Goal: Contribute content

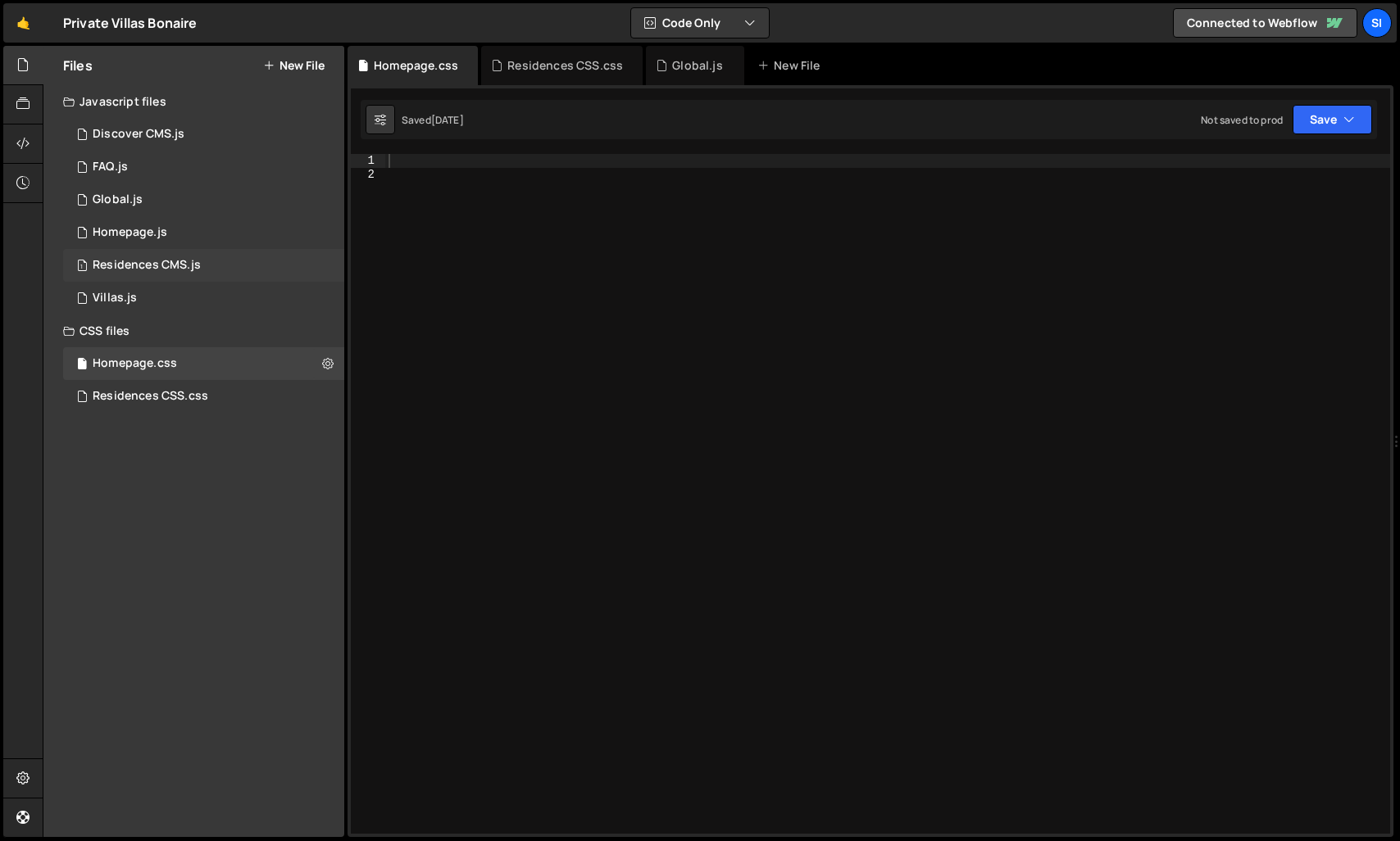
click at [222, 260] on div "1 Residences CMS.js 0" at bounding box center [203, 265] width 281 height 33
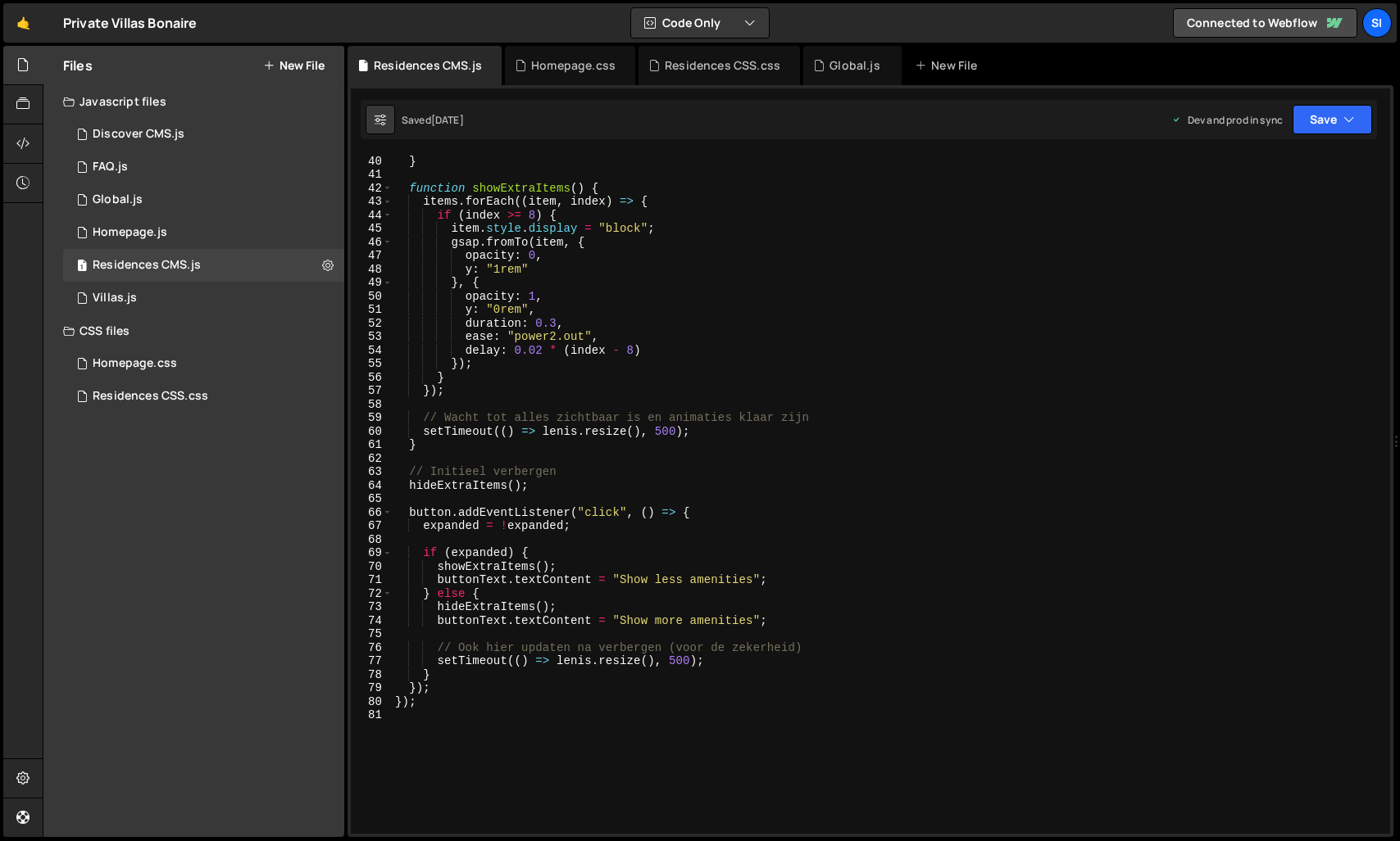
scroll to position [748, 0]
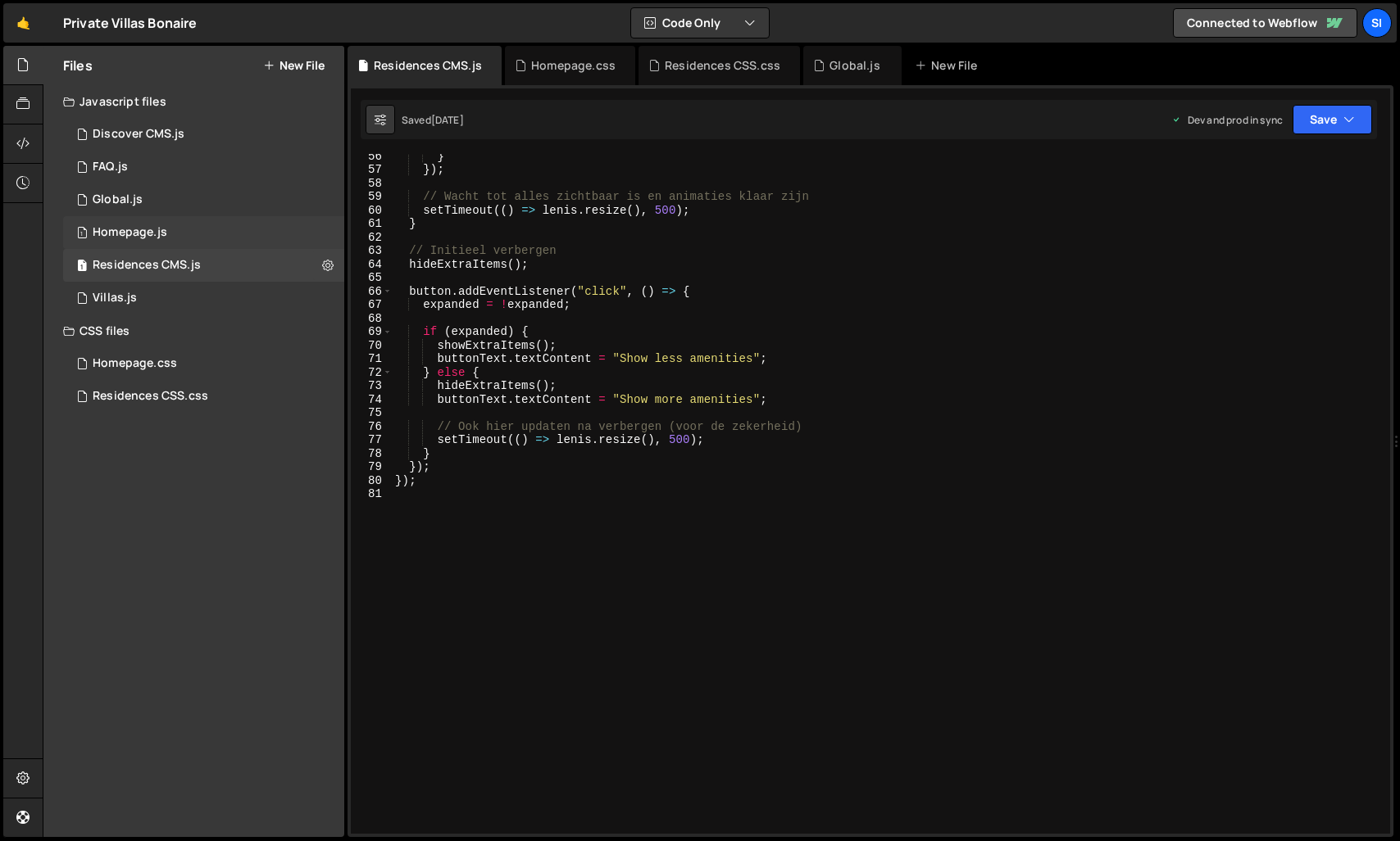
click at [172, 238] on div "1 Homepage.js 0" at bounding box center [203, 232] width 281 height 33
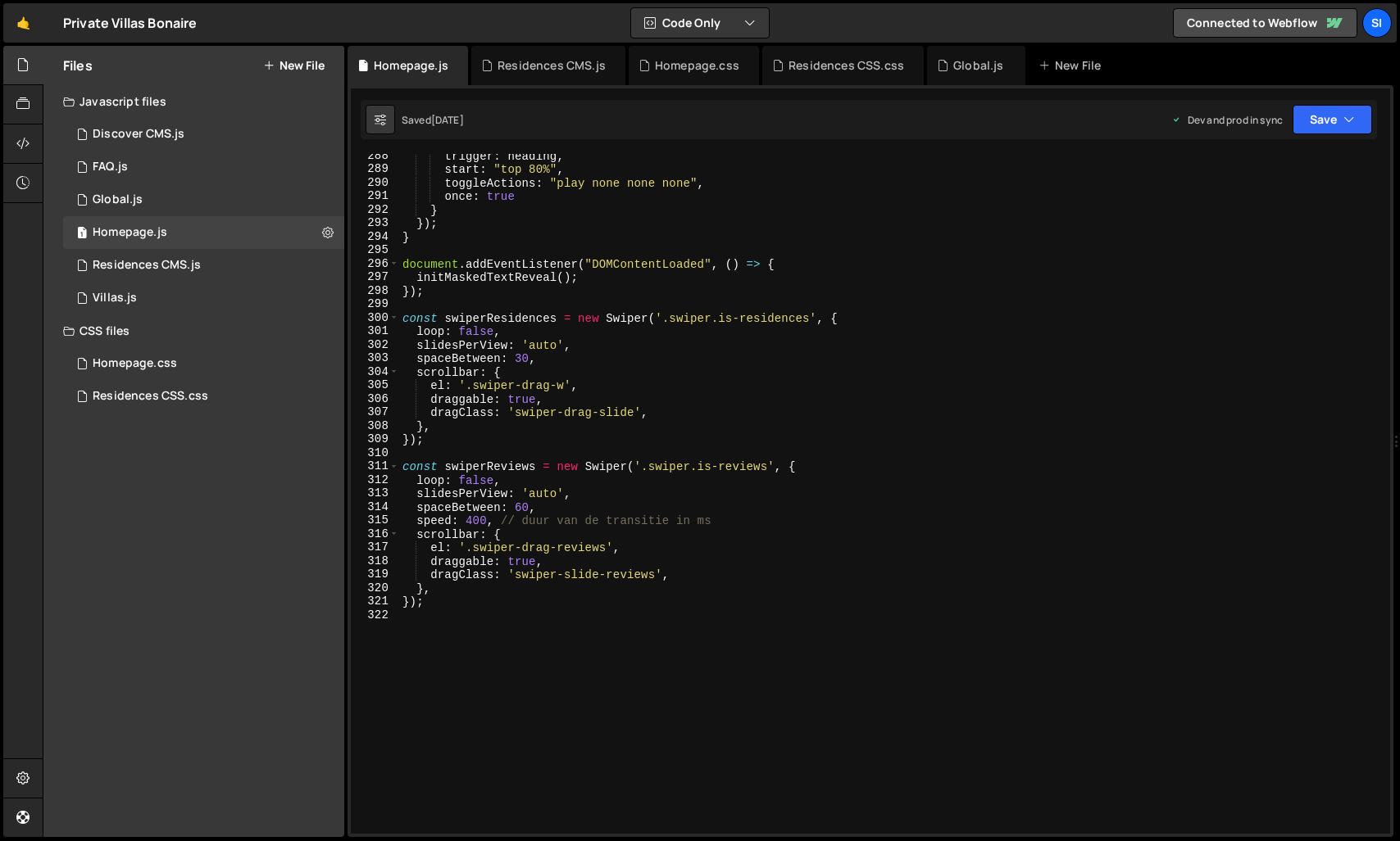
scroll to position [3883, 0]
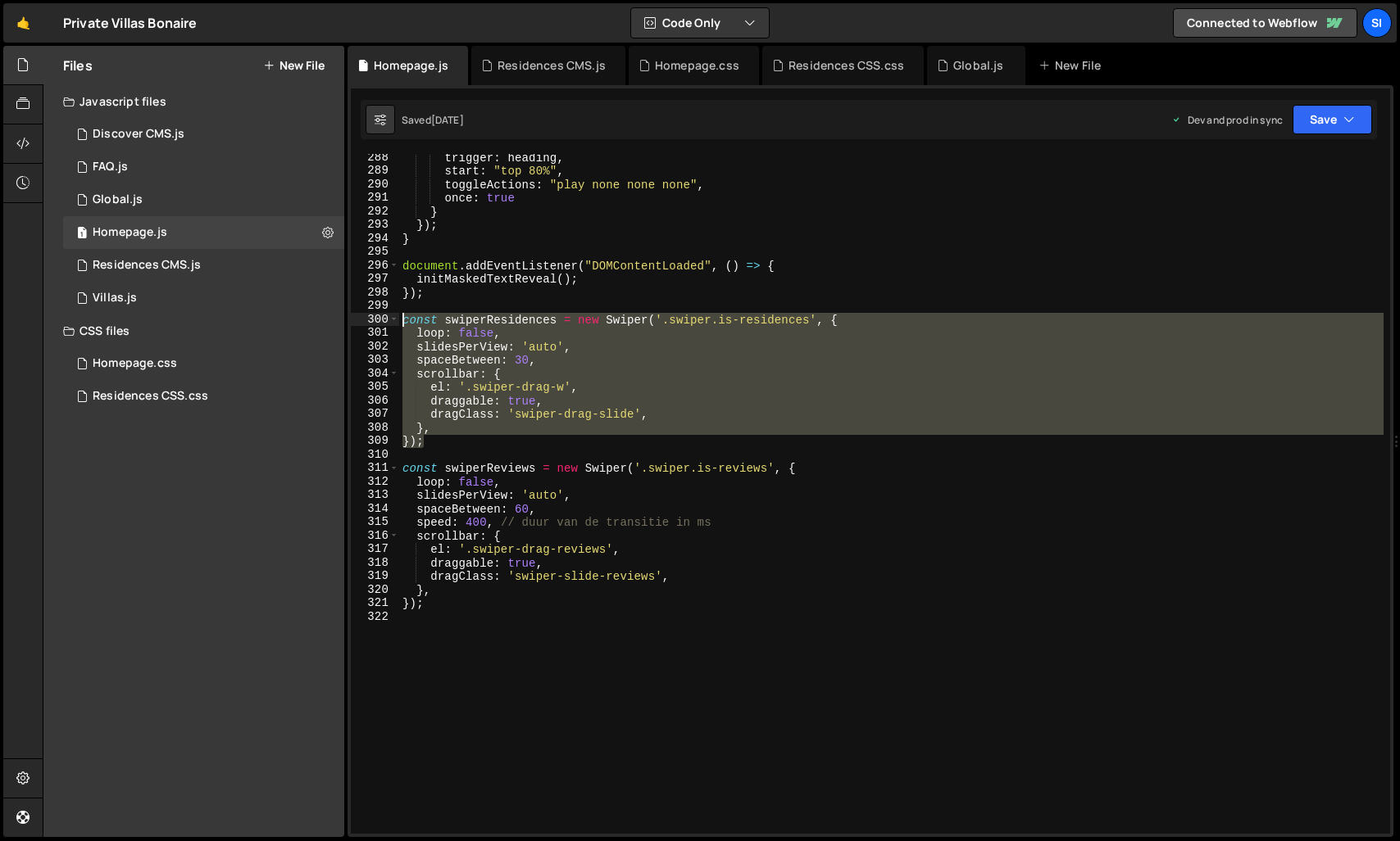
drag, startPoint x: 464, startPoint y: 443, endPoint x: 376, endPoint y: 322, distance: 149.6
click at [376, 322] on div "}); 288 289 290 291 292 293 294 295 296 297 298 299 300 301 302 303 304 305 306…" at bounding box center [870, 494] width 1039 height 680
type textarea "const swiperResidences = new Swiper('.swiper.is-residences', { loop: false,"
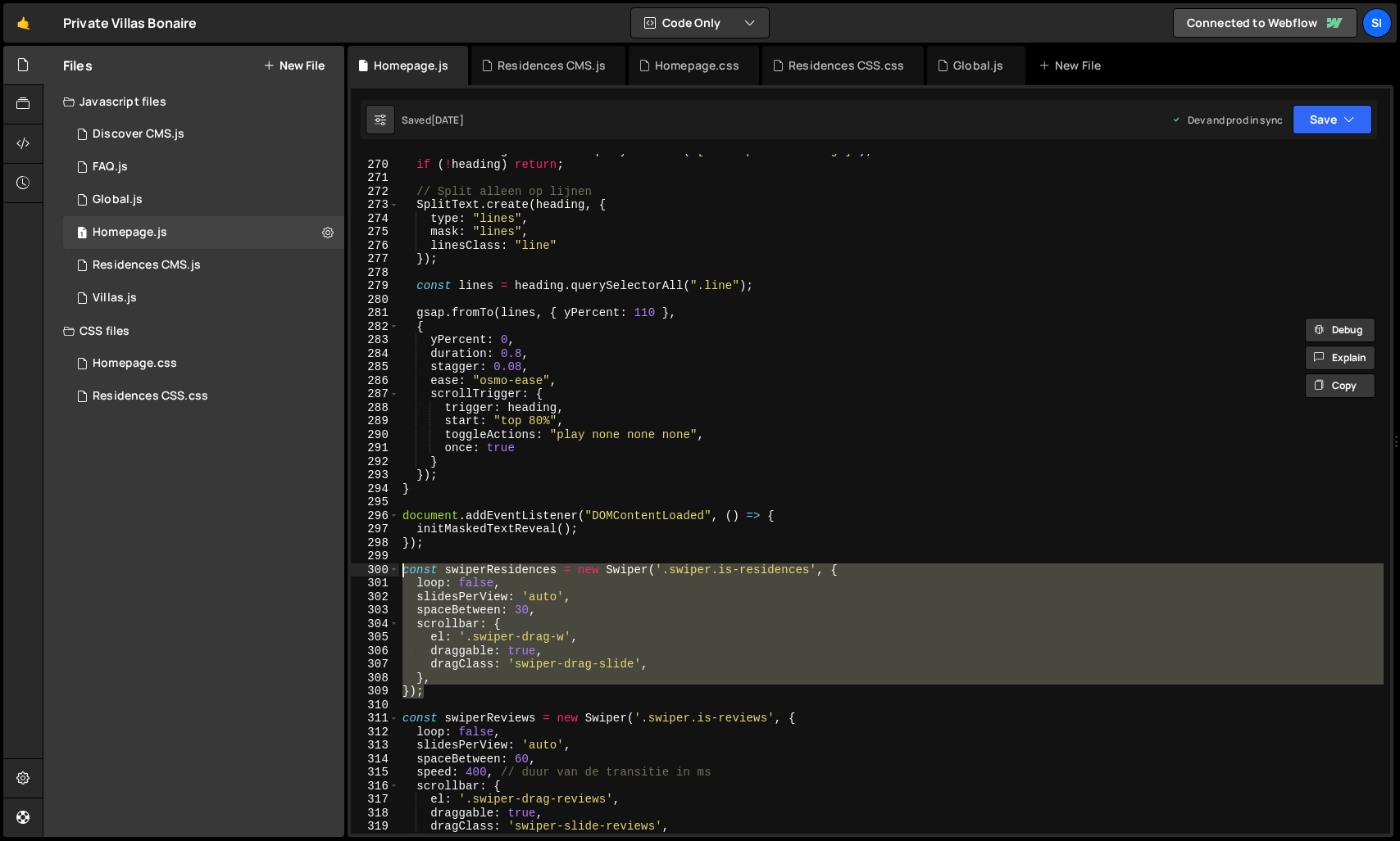
scroll to position [3634, 0]
click at [165, 255] on div "1 Residences CMS.js 0" at bounding box center [203, 265] width 281 height 33
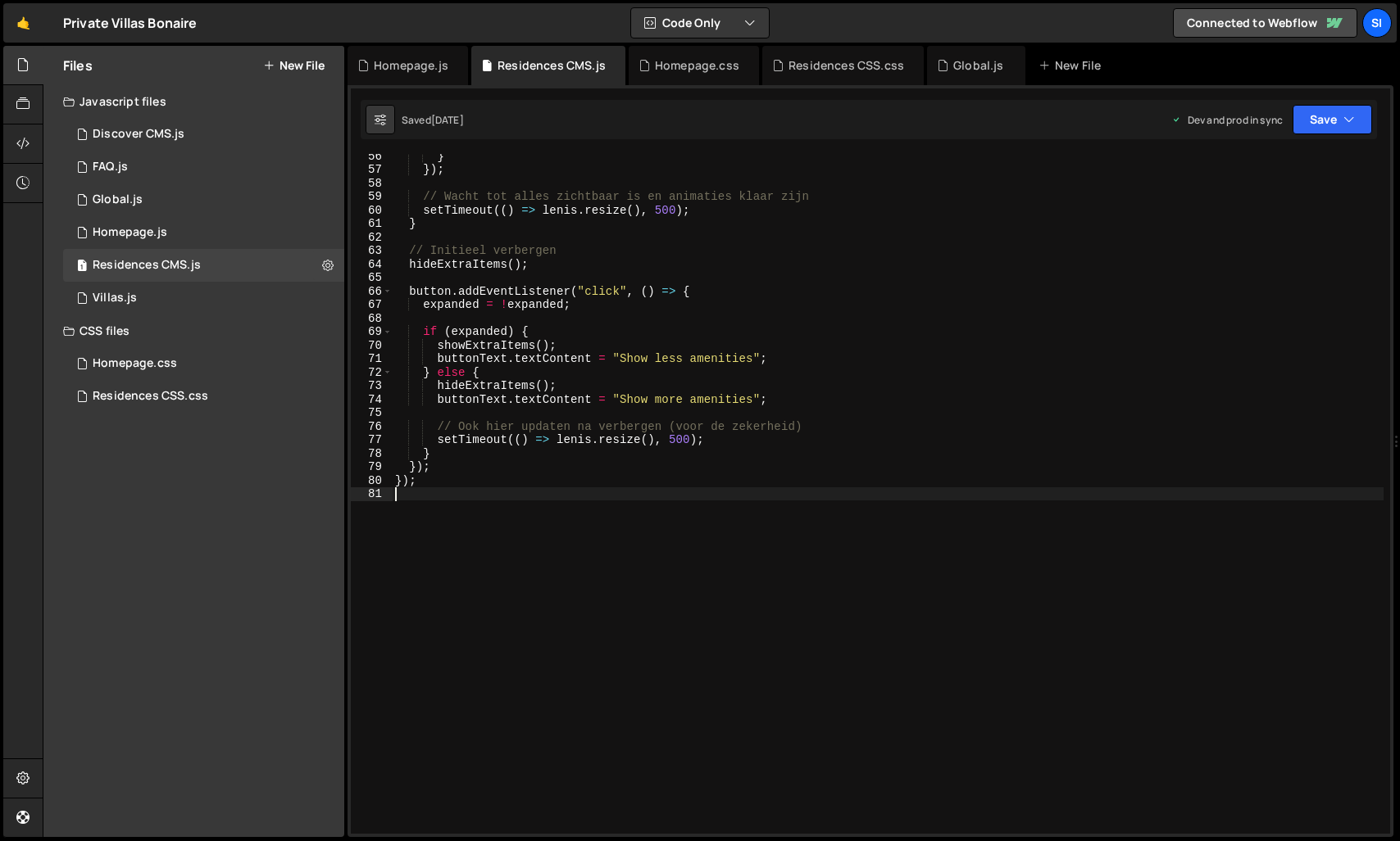
click at [616, 537] on div "} }) ; // Wacht tot alles zichtbaar is en animaties klaar zijn setTimeout (( ) …" at bounding box center [887, 503] width 992 height 707
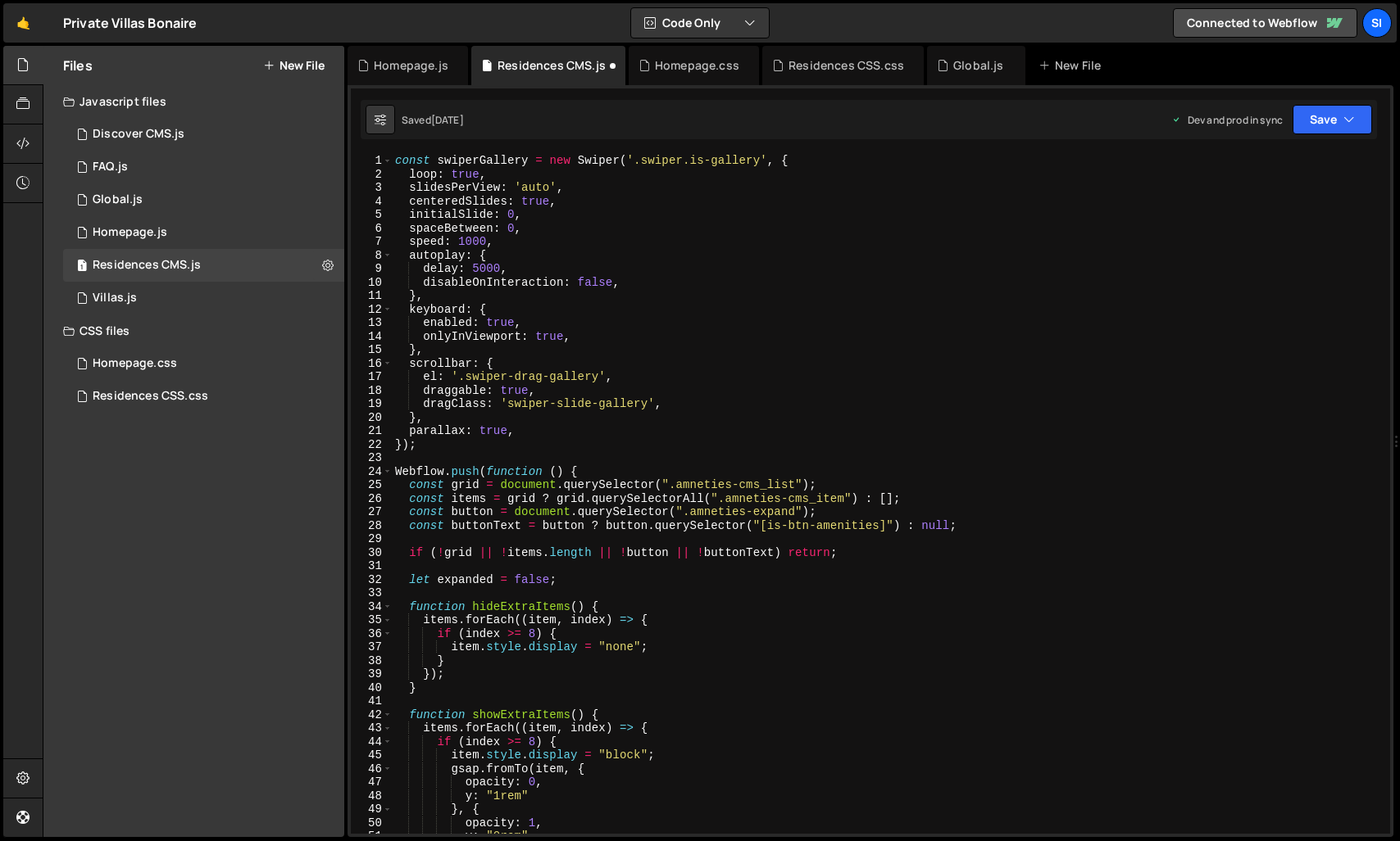
click at [477, 440] on div "const swiperGallery = new Swiper ( '.swiper.is-gallery' , { loop : true , slide…" at bounding box center [887, 508] width 992 height 707
type textarea "});"
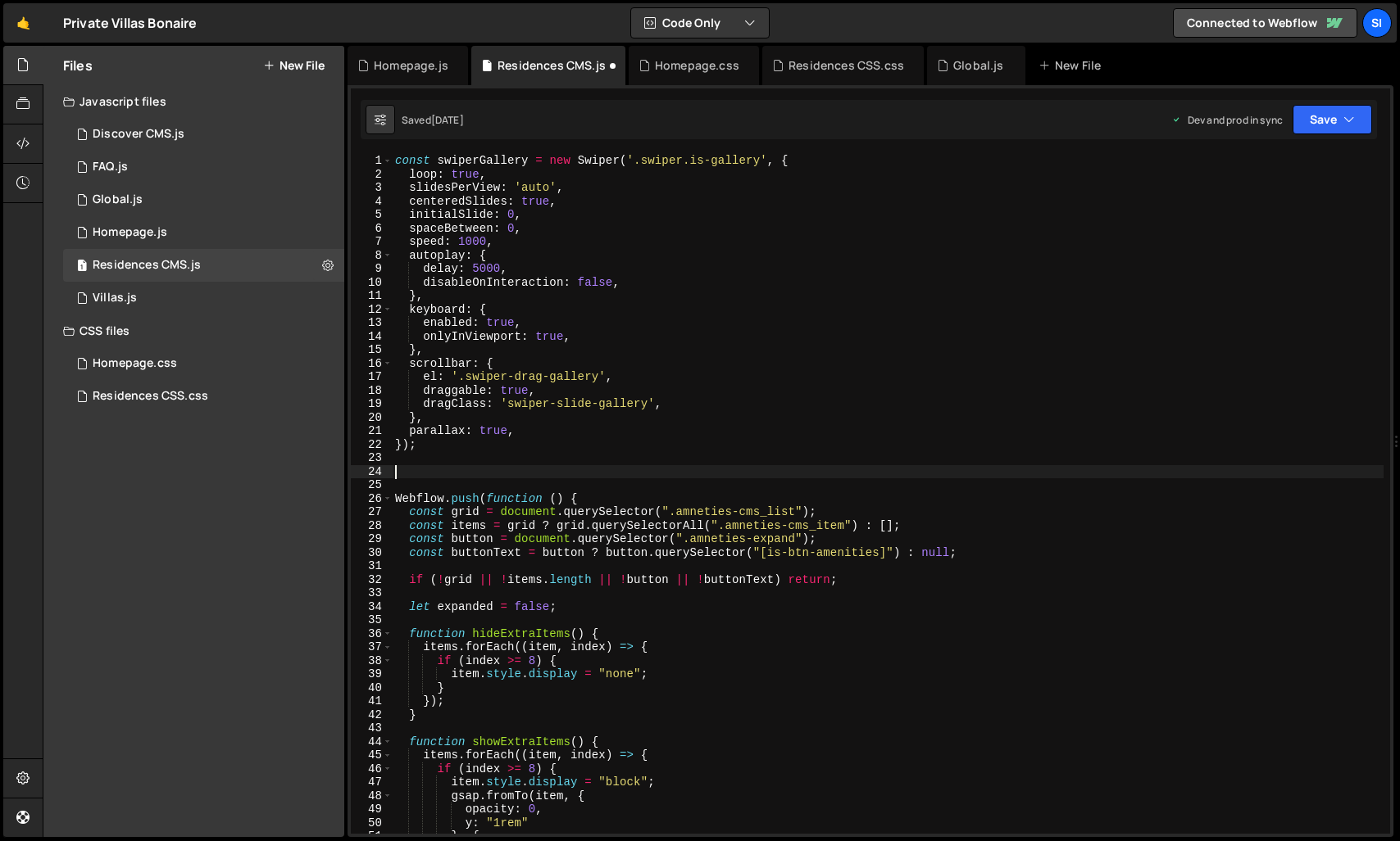
paste textarea "});"
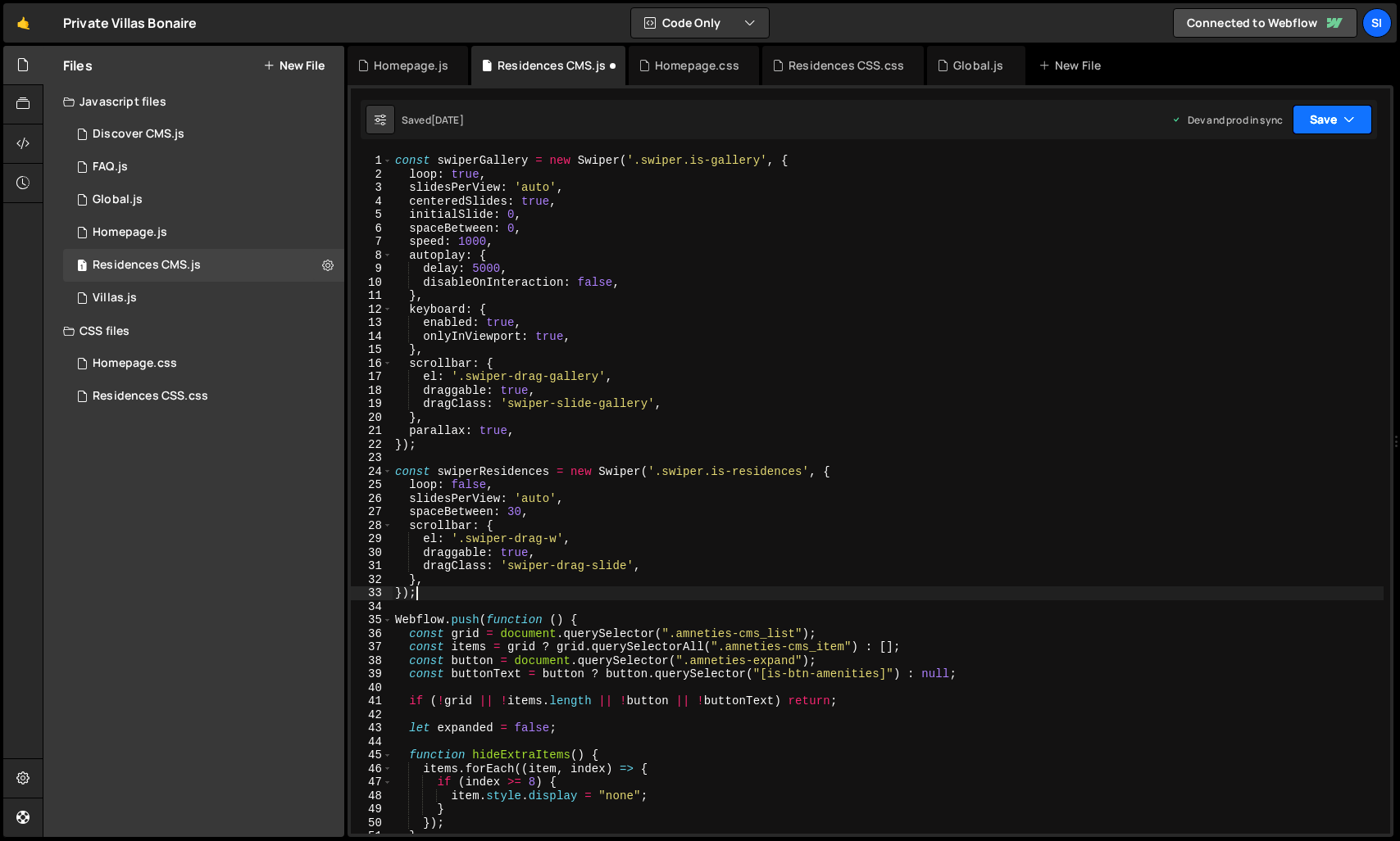
type textarea "});"
click at [1329, 124] on button "Save" at bounding box center [1332, 119] width 79 height 29
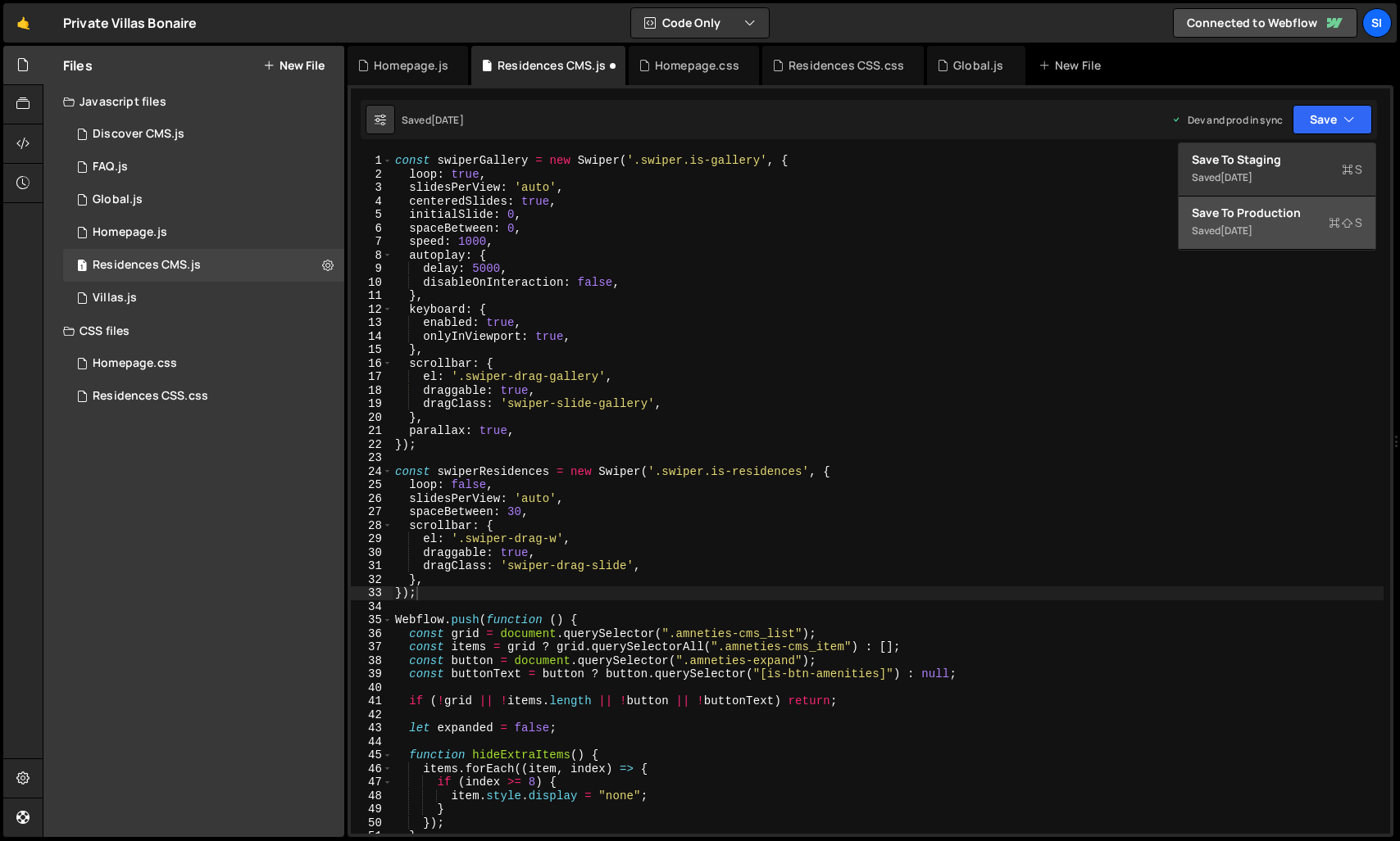
click at [1236, 230] on div "[DATE]" at bounding box center [1236, 230] width 32 height 14
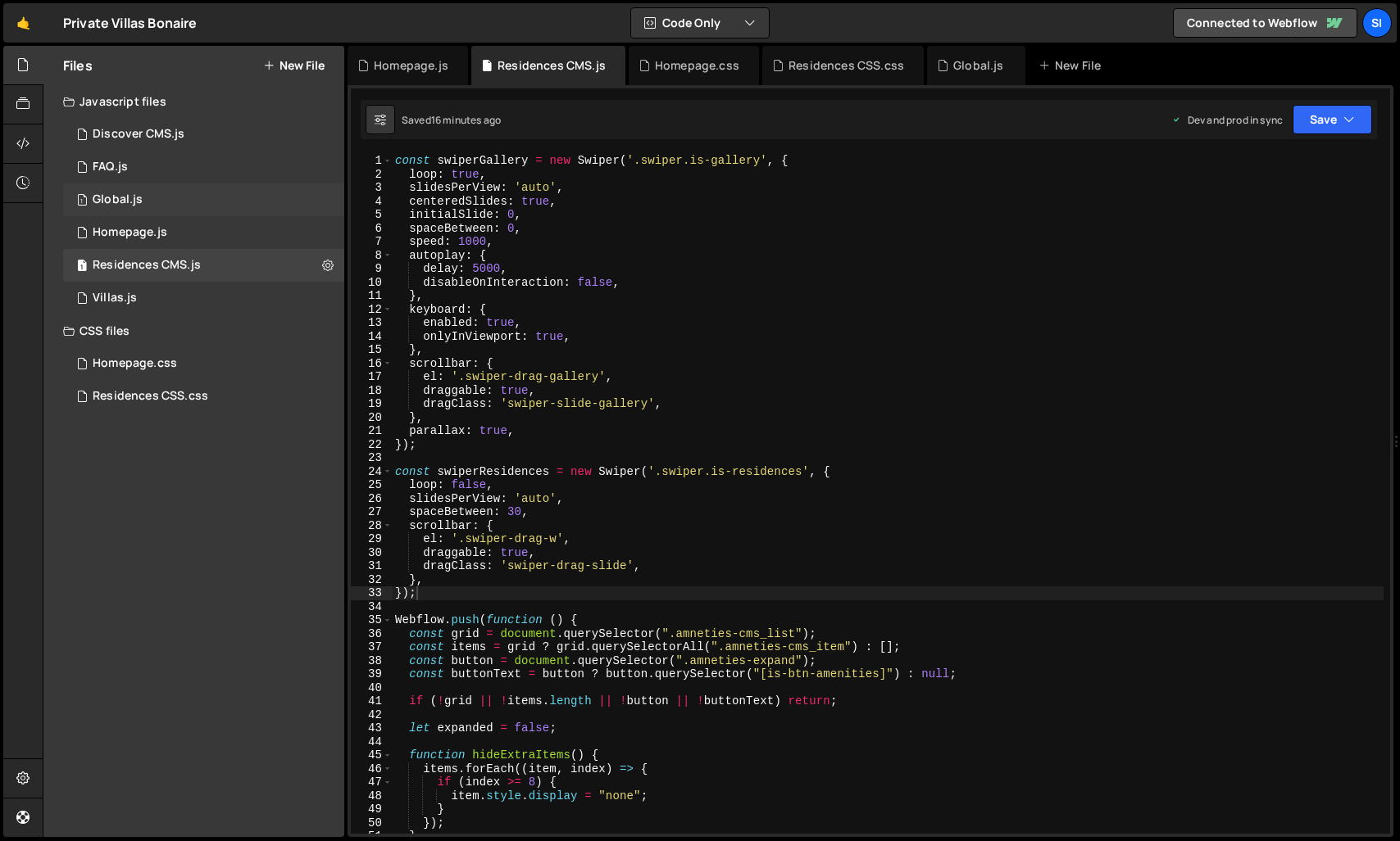
click at [197, 200] on div "1 Global.js 0" at bounding box center [203, 199] width 281 height 33
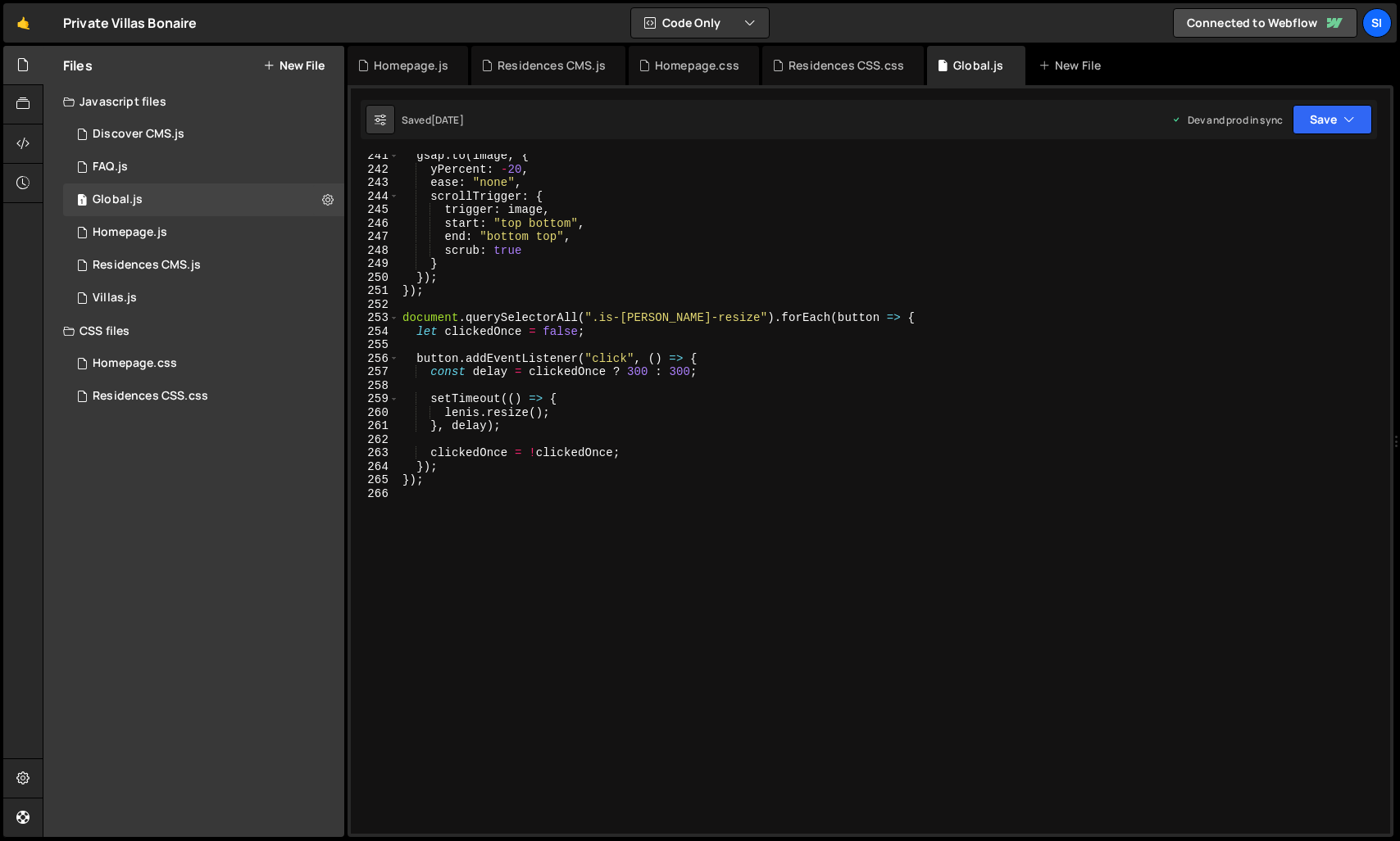
scroll to position [3249, 0]
click at [506, 494] on div "gsap . to ( image , { yPercent : - 20 , ease : "none" , scrollTrigger : { trigg…" at bounding box center [1042, 503] width 1286 height 707
paste textarea "});"
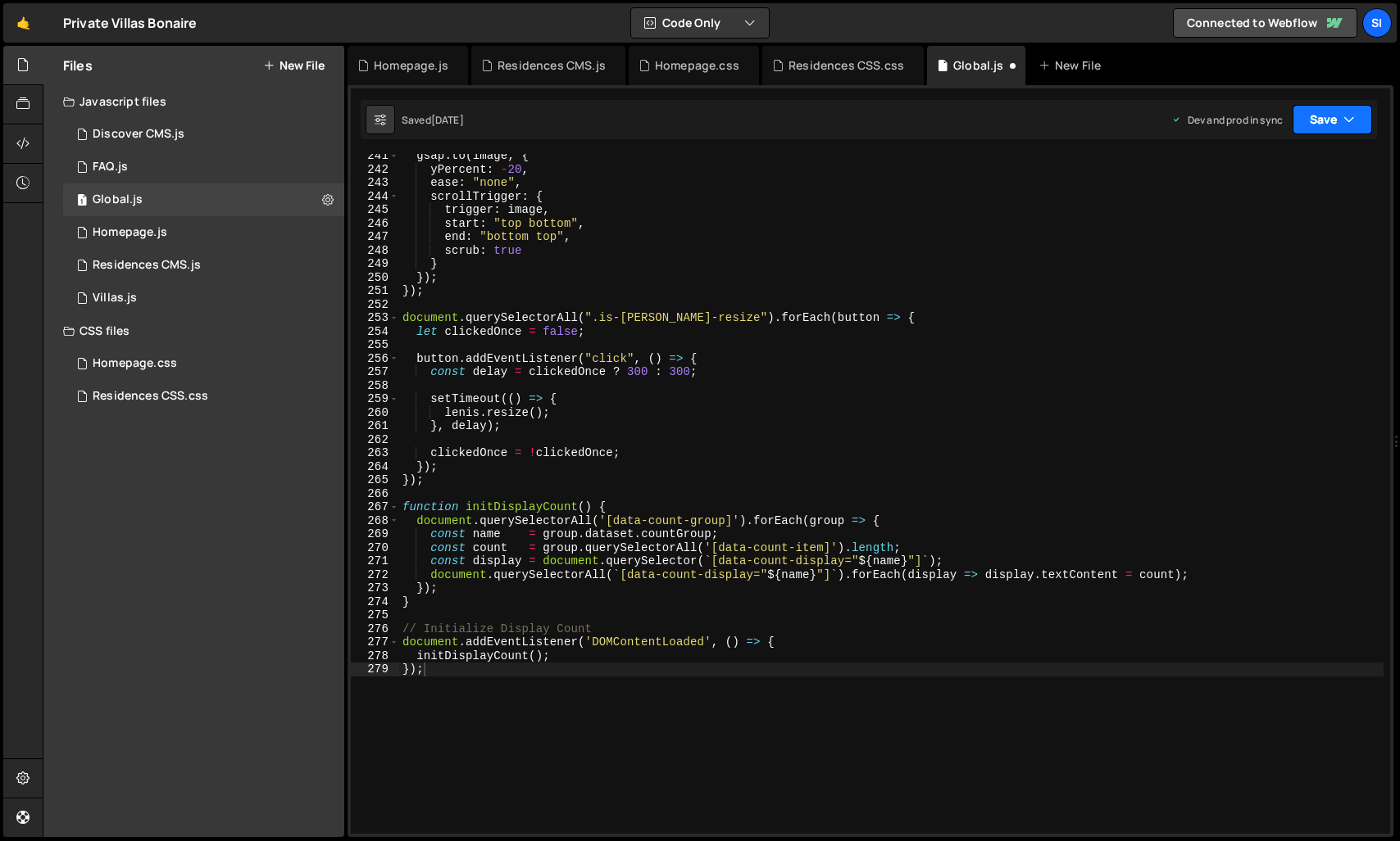
click at [1331, 121] on button "Save" at bounding box center [1332, 119] width 79 height 29
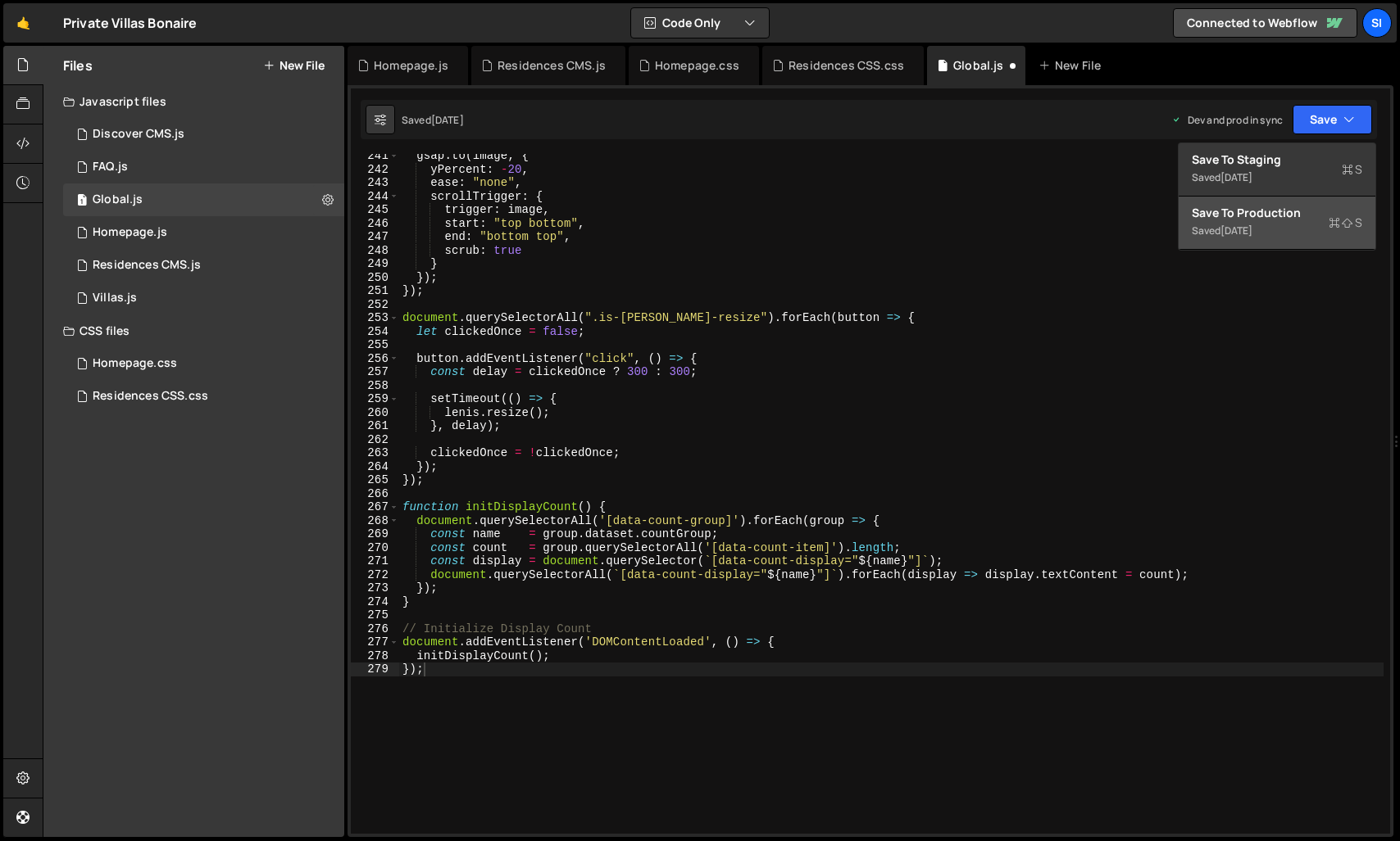
click at [1205, 219] on div "Save to Production S" at bounding box center [1276, 213] width 170 height 16
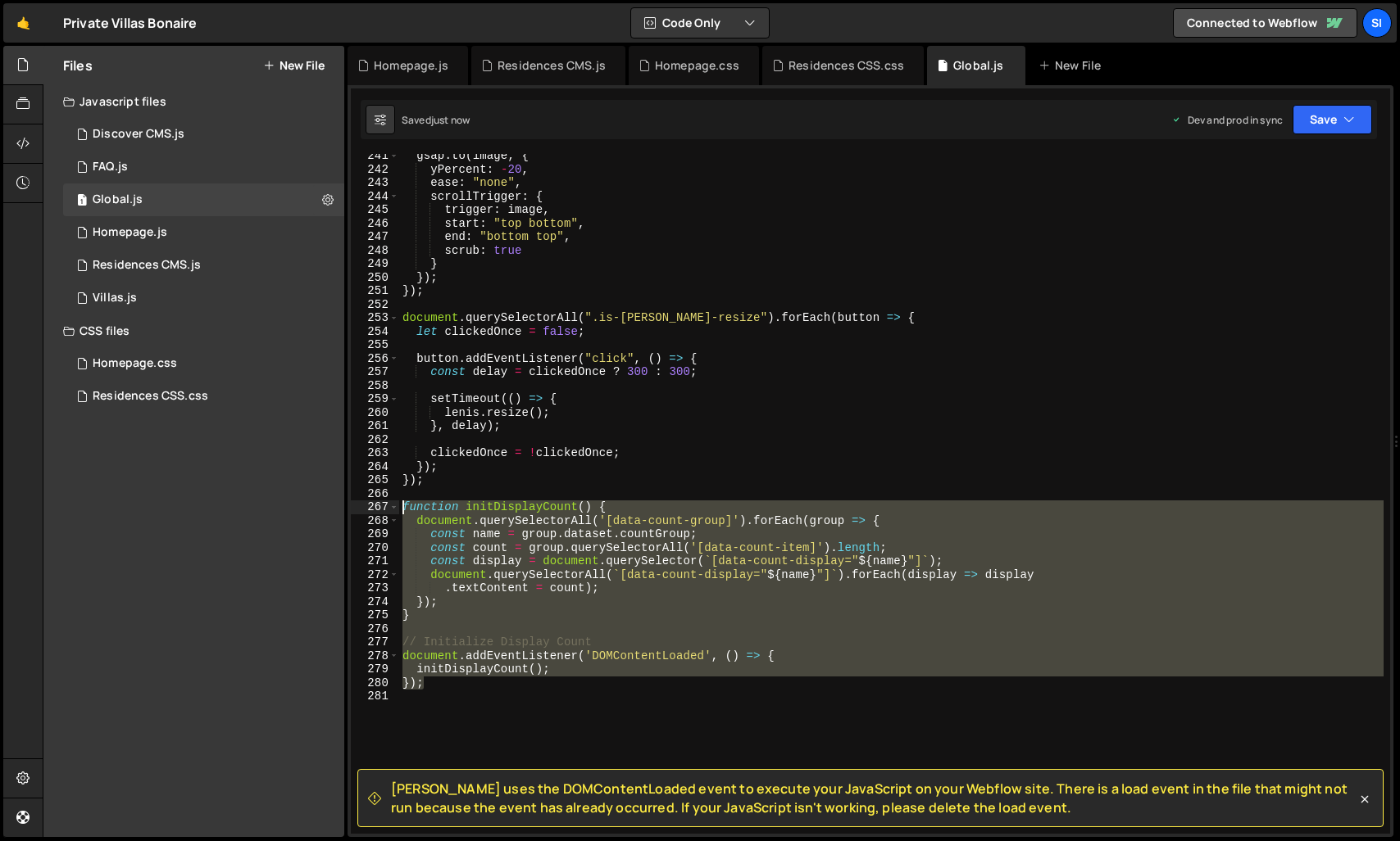
drag, startPoint x: 452, startPoint y: 689, endPoint x: 377, endPoint y: 512, distance: 192.2
click at [377, 512] on div "}); 241 242 243 244 245 246 247 248 249 250 251 252 253 254 255 256 257 258 259…" at bounding box center [870, 494] width 1039 height 680
type textarea "function initDisplayCount() { document.querySelectorAll('[data-count-group]').f…"
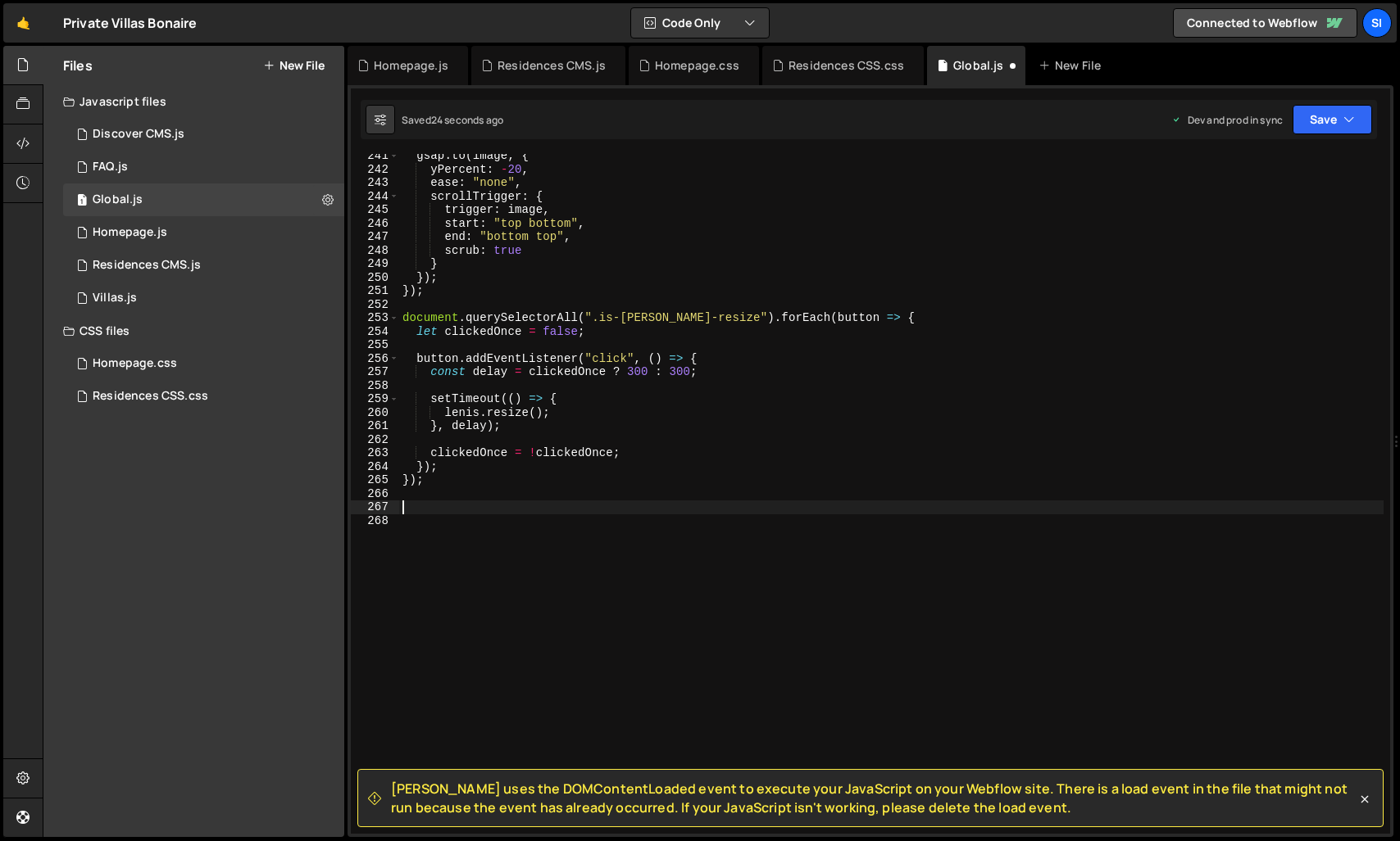
paste textarea "});"
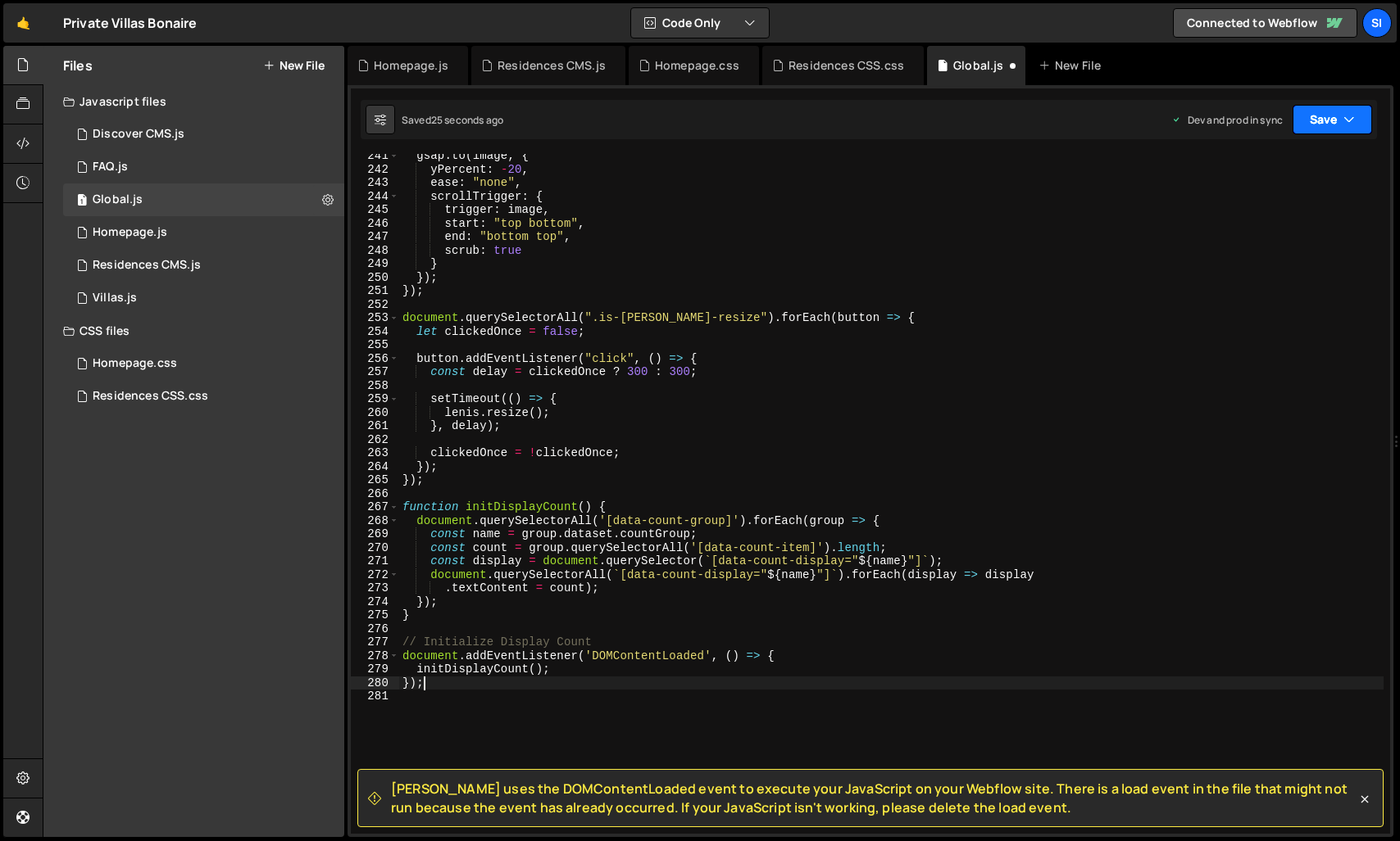
click at [1324, 132] on button "Save" at bounding box center [1332, 119] width 79 height 29
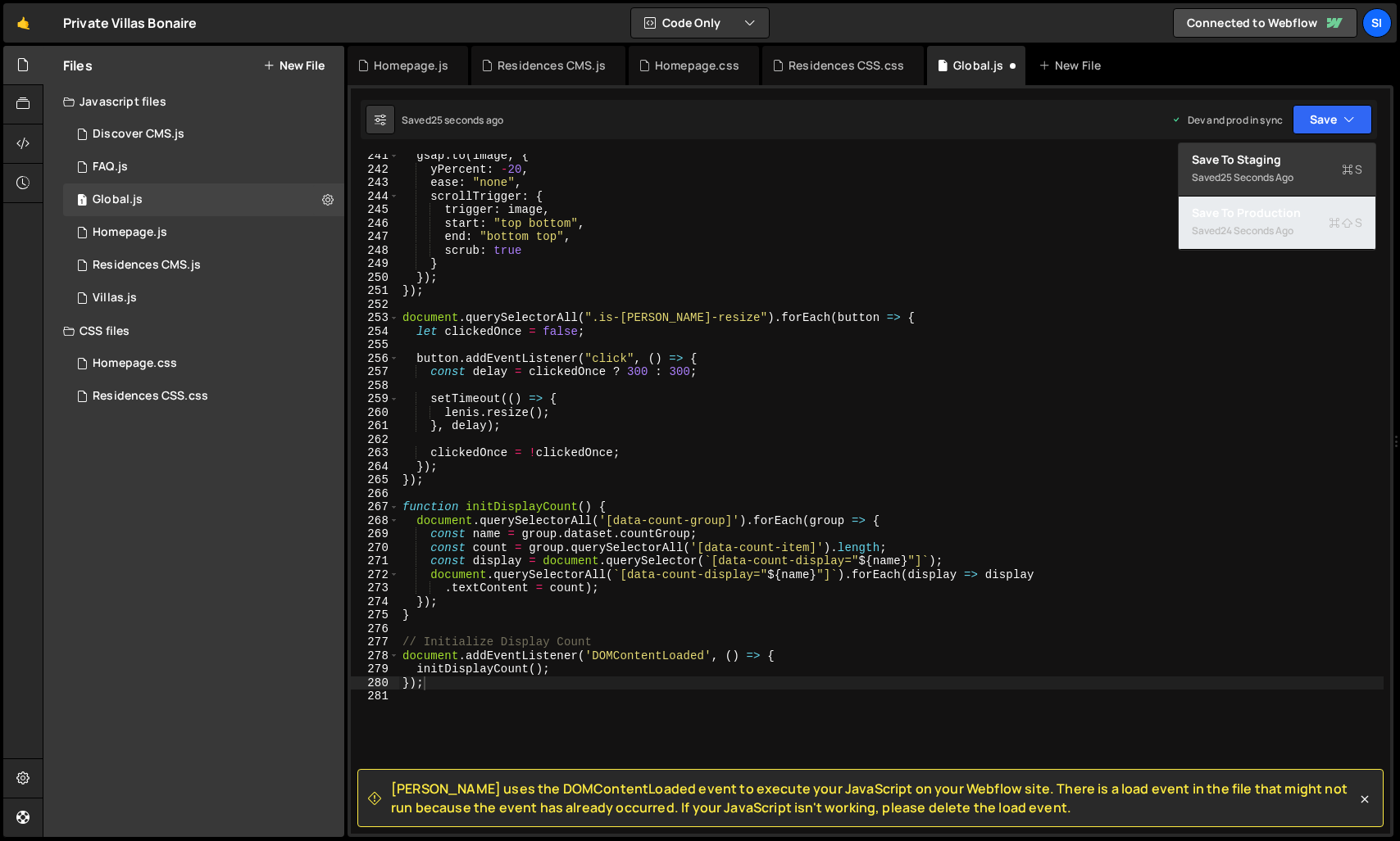
click at [1229, 232] on div "24 seconds ago" at bounding box center [1257, 230] width 73 height 14
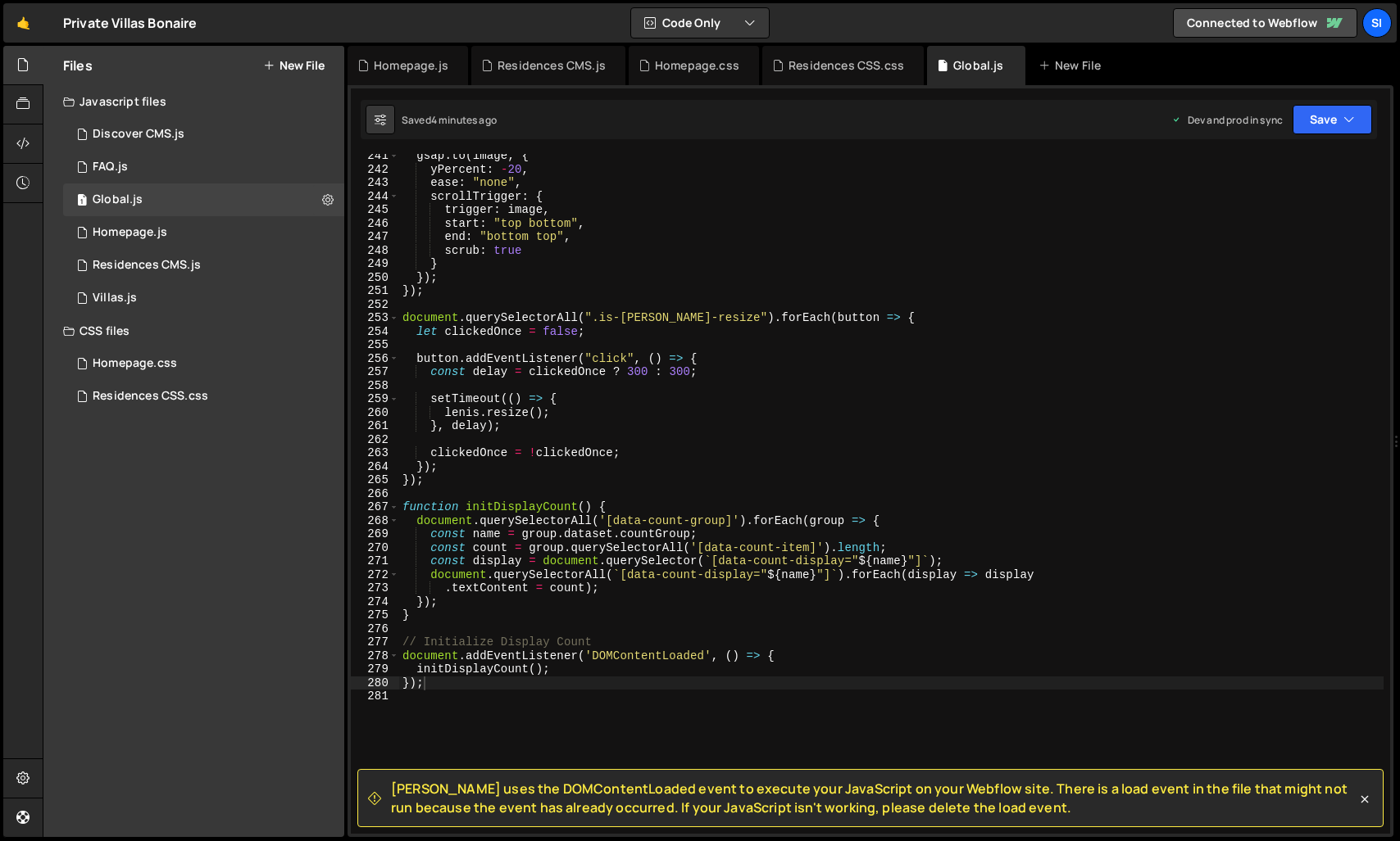
click at [601, 680] on div "gsap . to ( image , { yPercent : - 20 , ease : "none" , scrollTrigger : { trigg…" at bounding box center [1042, 503] width 1286 height 707
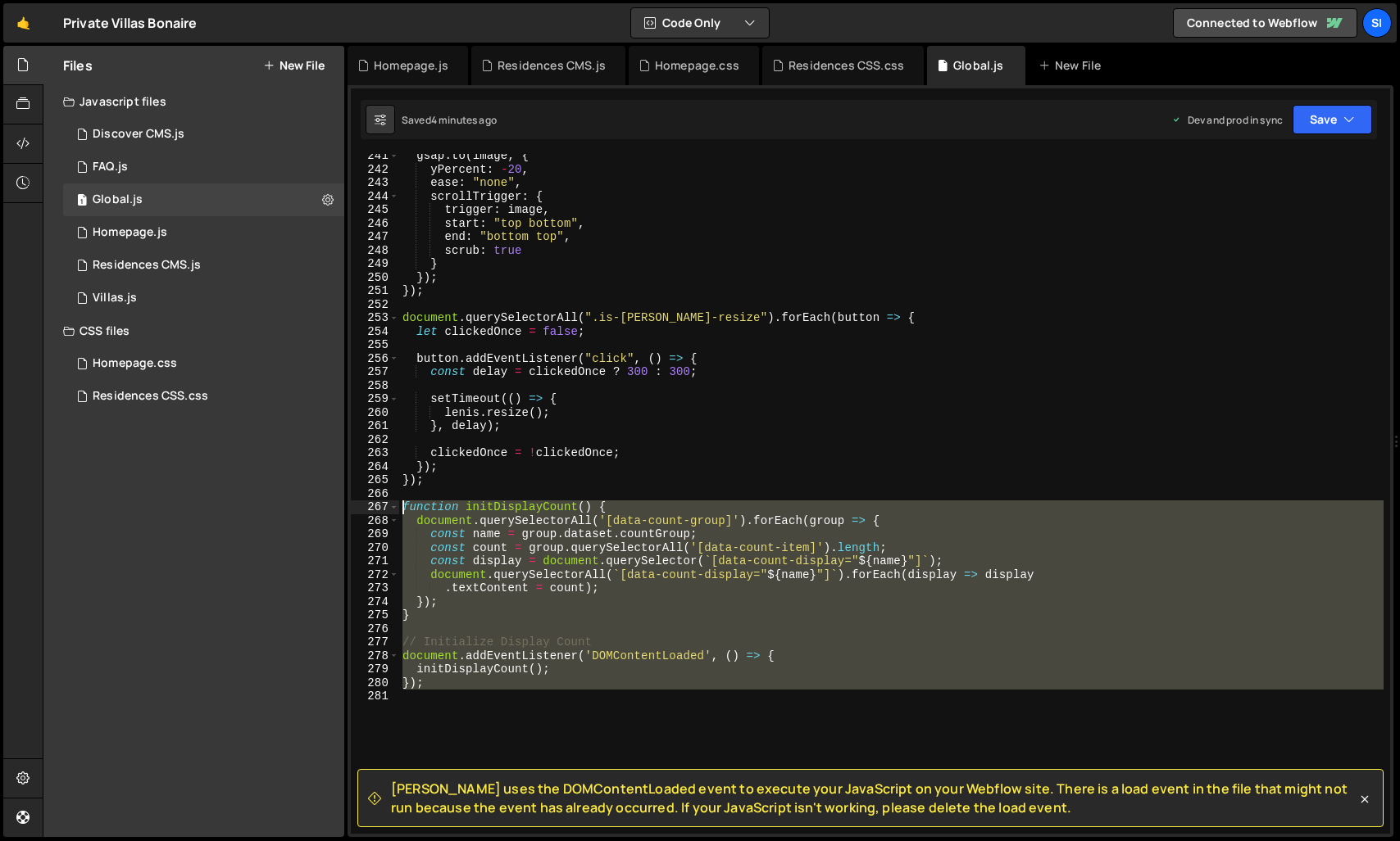
drag, startPoint x: 556, startPoint y: 709, endPoint x: 374, endPoint y: 511, distance: 268.9
click at [374, 511] on div "}); 241 242 243 244 245 246 247 248 249 250 251 252 253 254 255 256 257 258 259…" at bounding box center [870, 494] width 1039 height 680
type textarea "function initDisplayCount() { document.querySelectorAll('[data-count-group]').f…"
